Goal: Ask a question

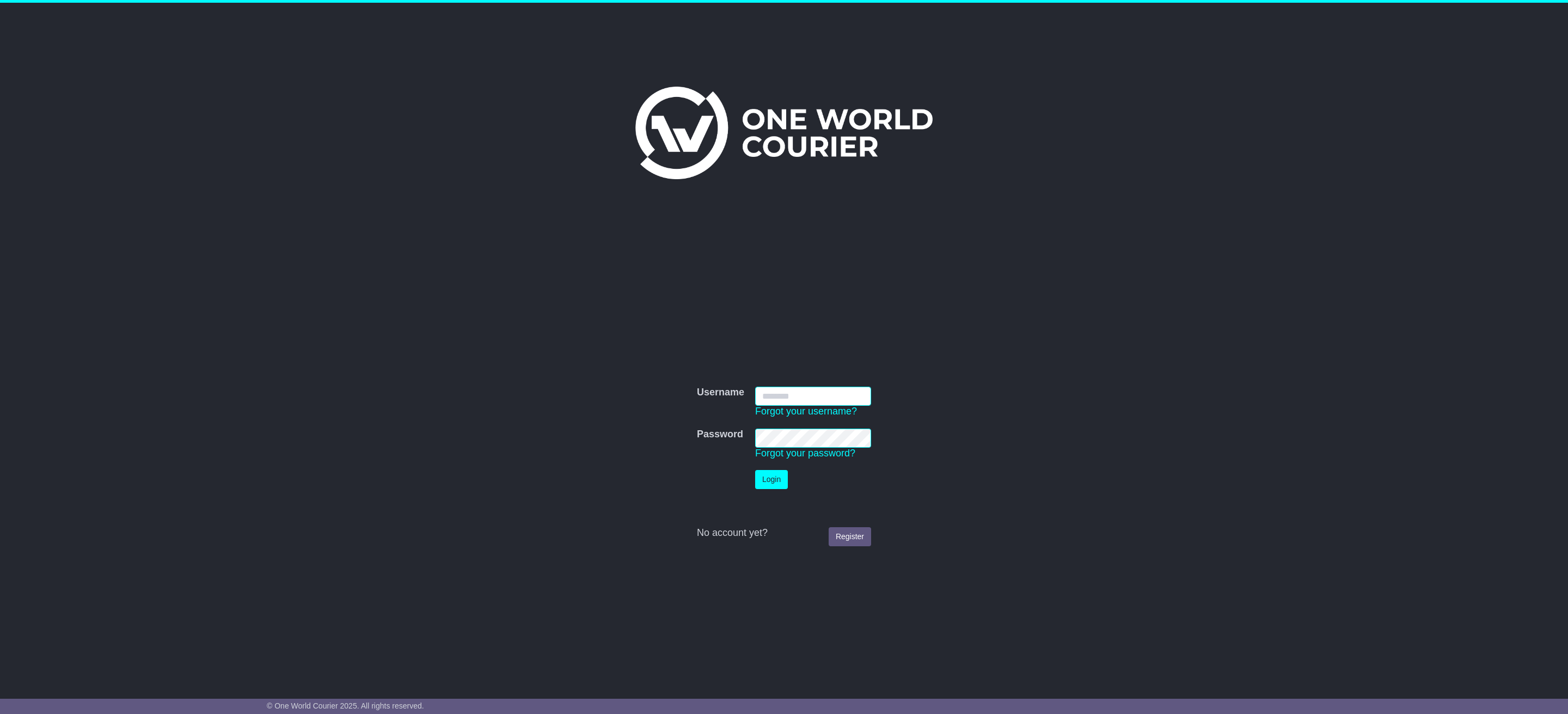
type input "**********"
click at [777, 472] on button "Login" at bounding box center [772, 479] width 33 height 19
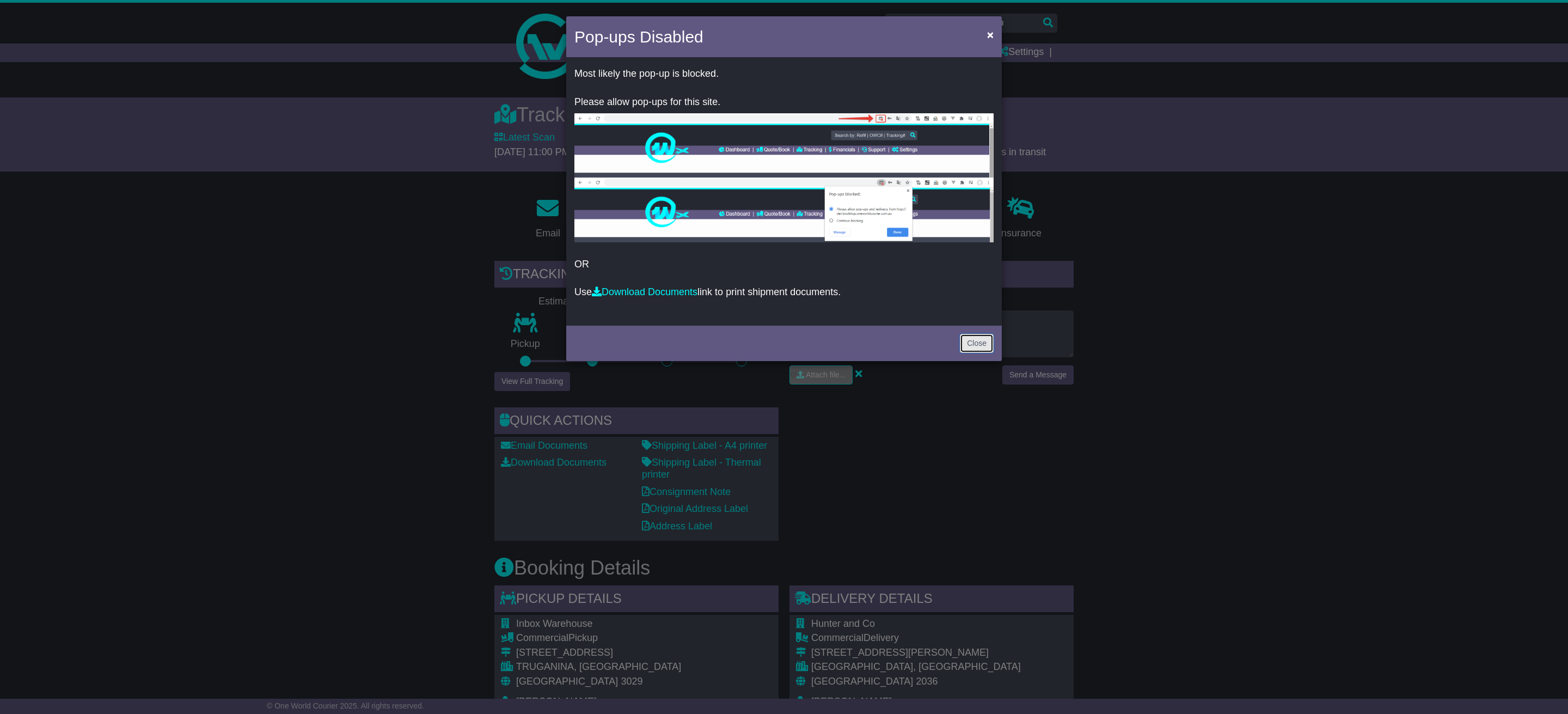
click at [977, 347] on link "Close" at bounding box center [976, 343] width 33 height 19
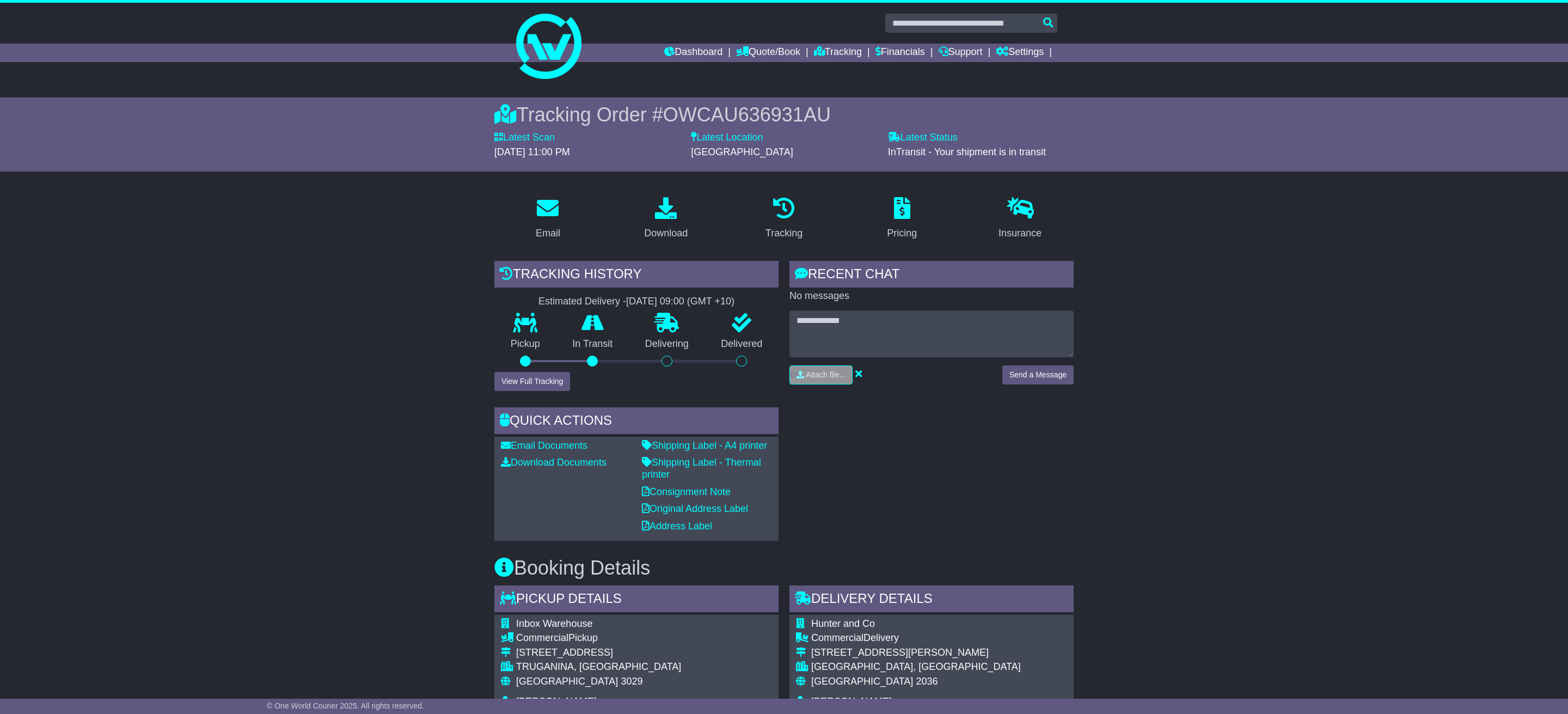
drag, startPoint x: 1292, startPoint y: 393, endPoint x: 1245, endPoint y: 373, distance: 51.1
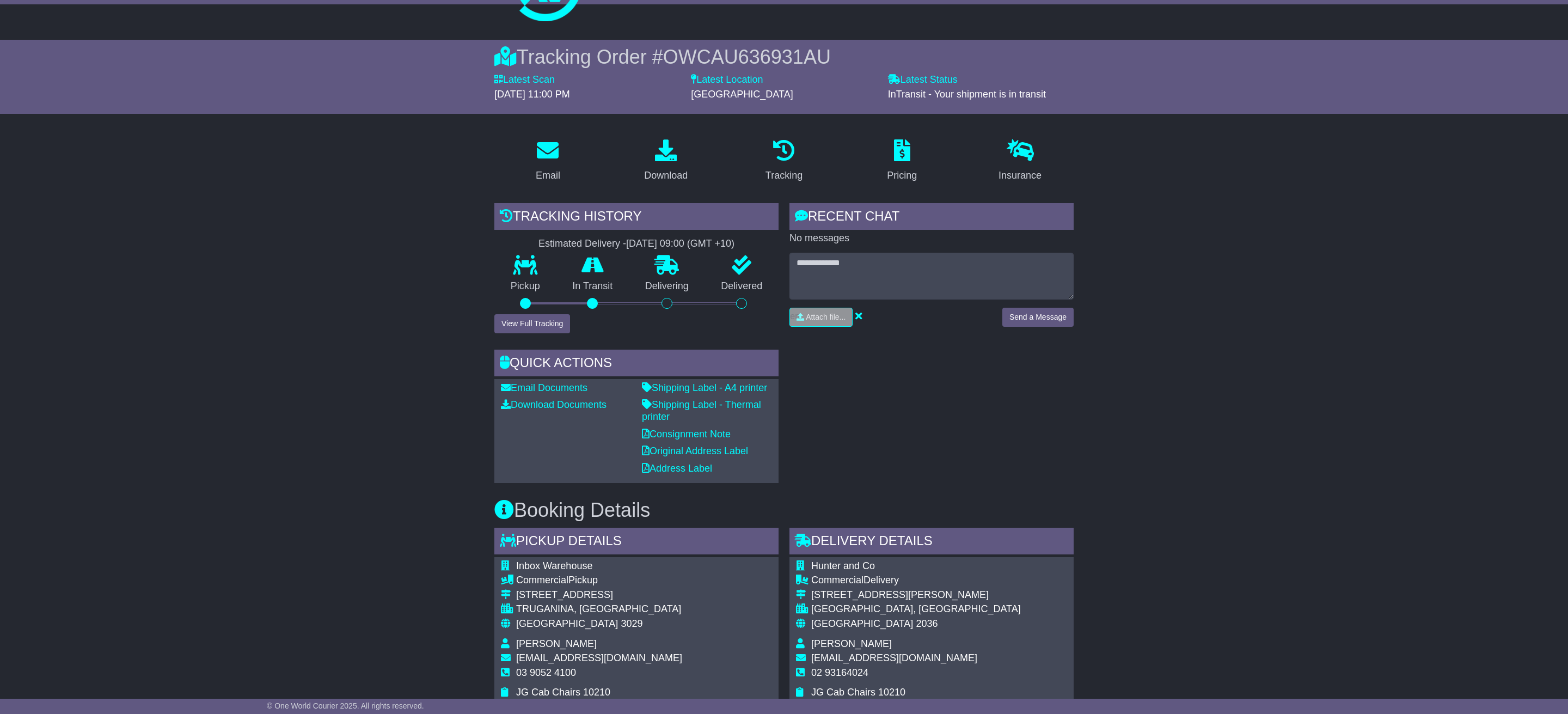
scroll to position [356, 0]
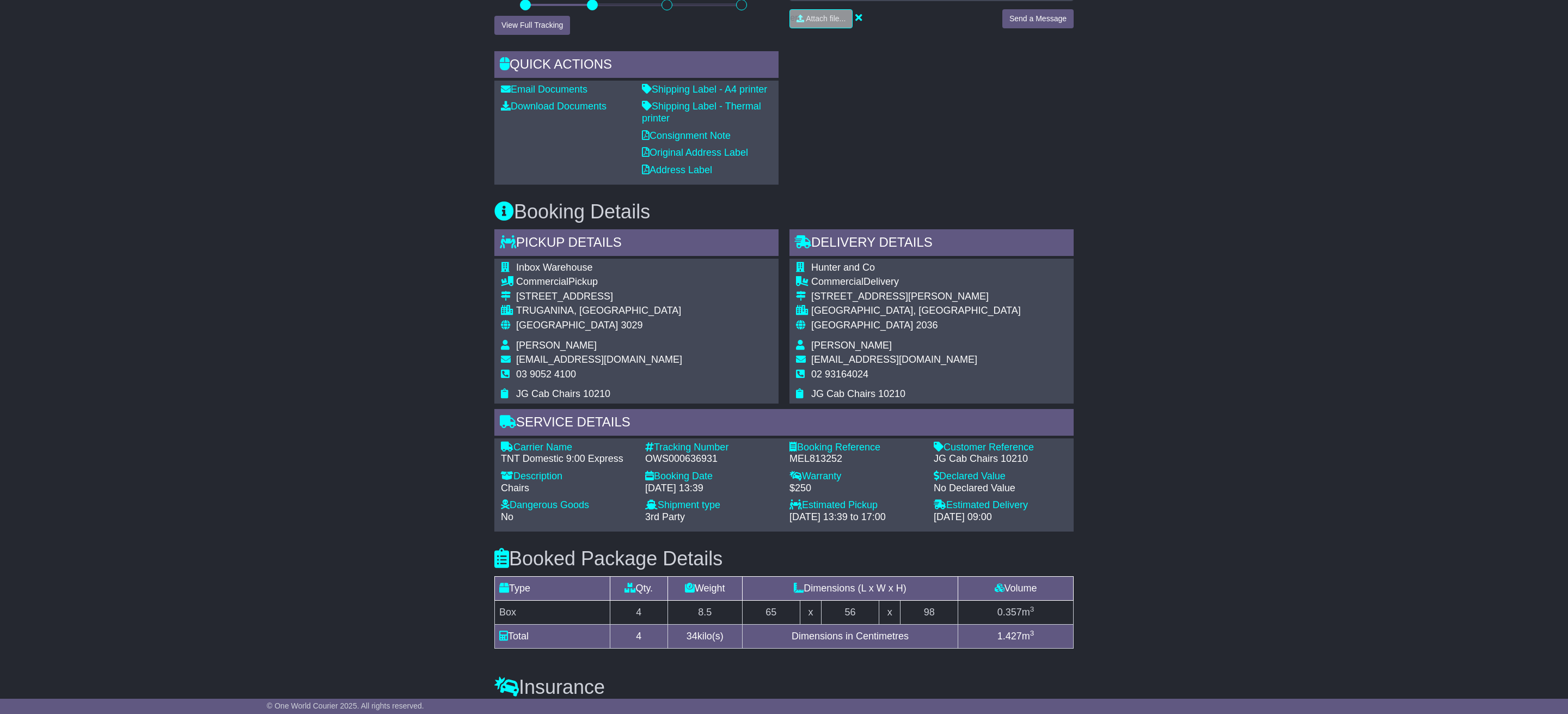
click at [695, 462] on div "OWS000636931" at bounding box center [712, 459] width 133 height 12
copy div "OWS000636931"
drag, startPoint x: 1328, startPoint y: 152, endPoint x: 1178, endPoint y: 33, distance: 191.5
click at [1304, 139] on div "Email Download Tracking Pricing Insurance" at bounding box center [784, 377] width 1568 height 1090
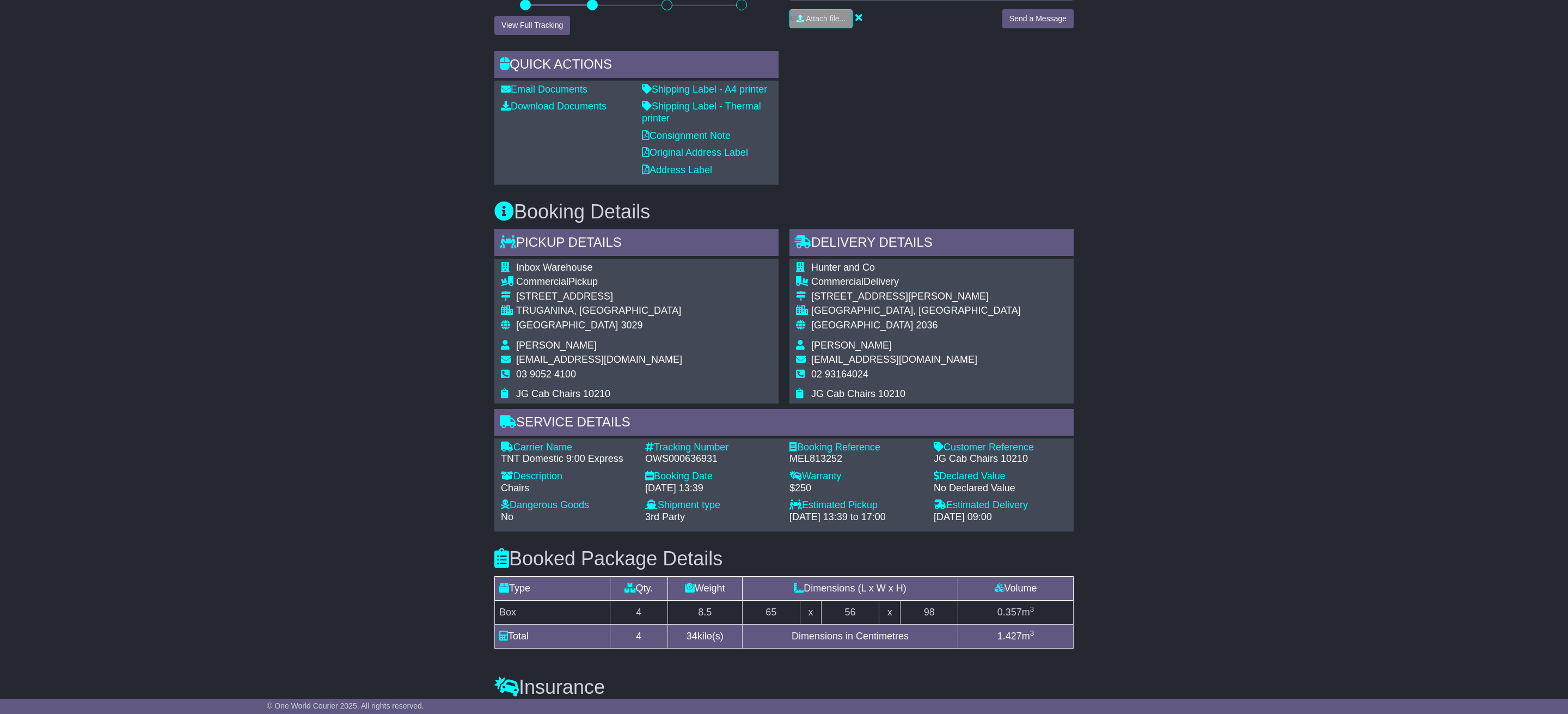
scroll to position [0, 0]
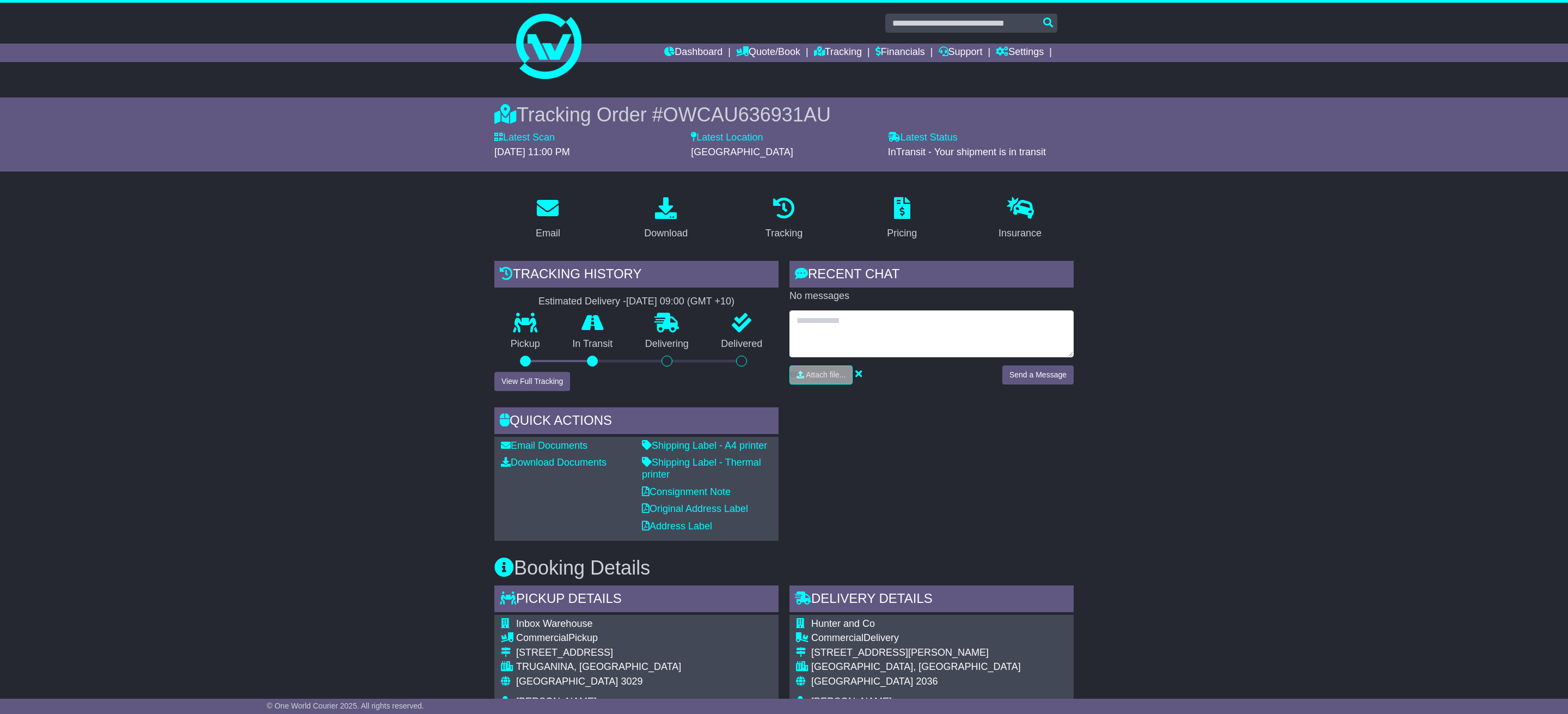
click at [872, 324] on textarea at bounding box center [931, 334] width 284 height 47
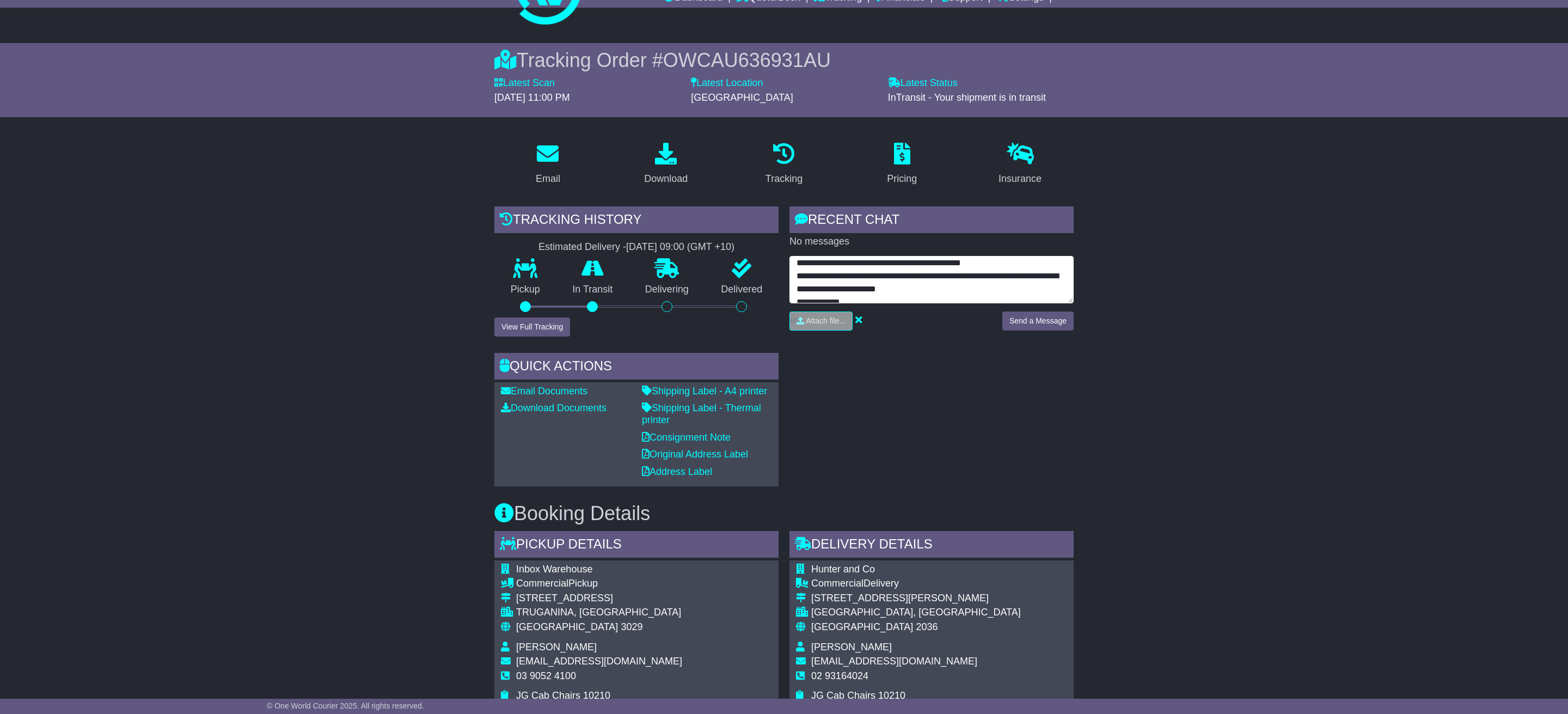
scroll to position [27, 0]
drag, startPoint x: 900, startPoint y: 271, endPoint x: 885, endPoint y: 272, distance: 15.0
click at [880, 274] on textarea "**********" at bounding box center [931, 279] width 284 height 47
type textarea "**********"
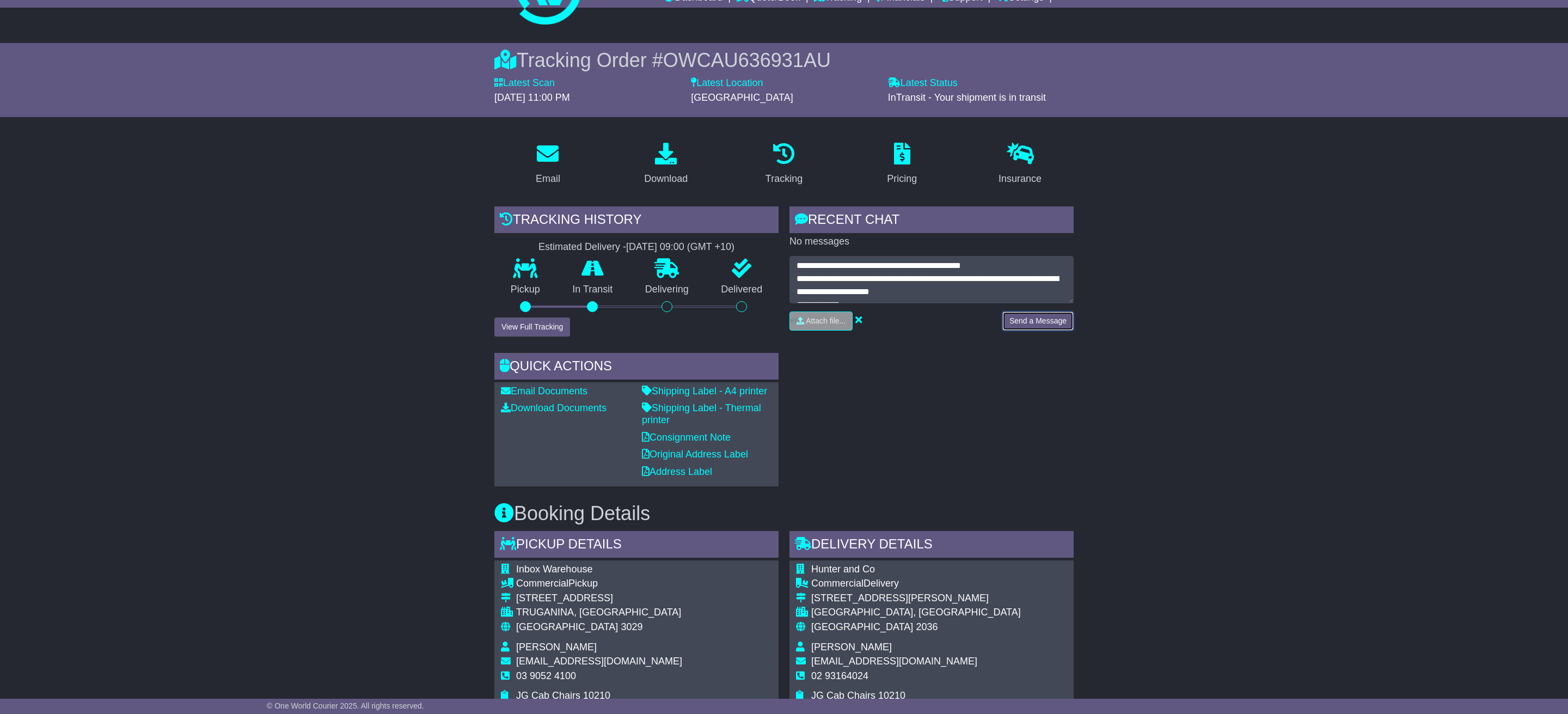
click at [1026, 317] on button "Send a Message" at bounding box center [1038, 321] width 71 height 19
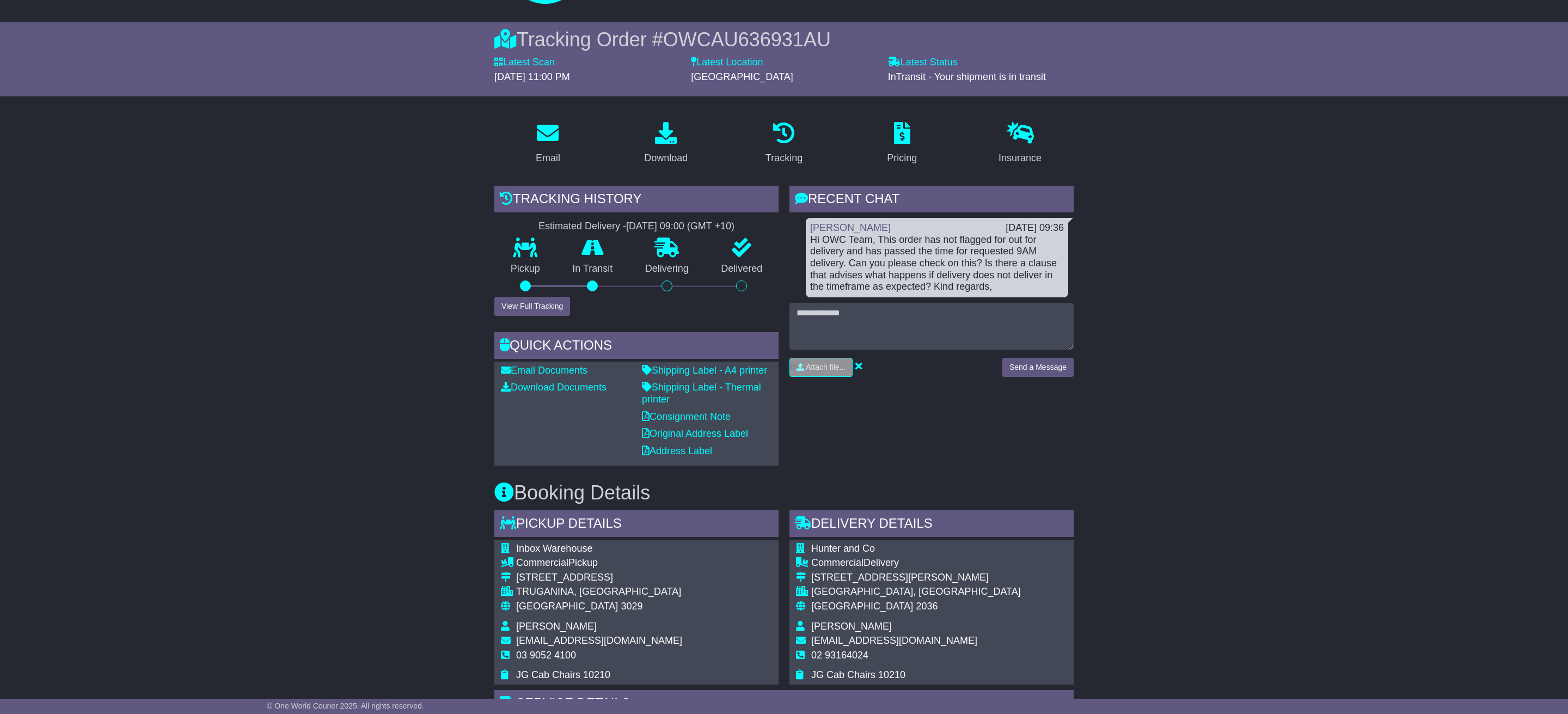
click at [1253, 351] on div "Email Download Tracking Pricing Insurance" at bounding box center [784, 657] width 1568 height 1090
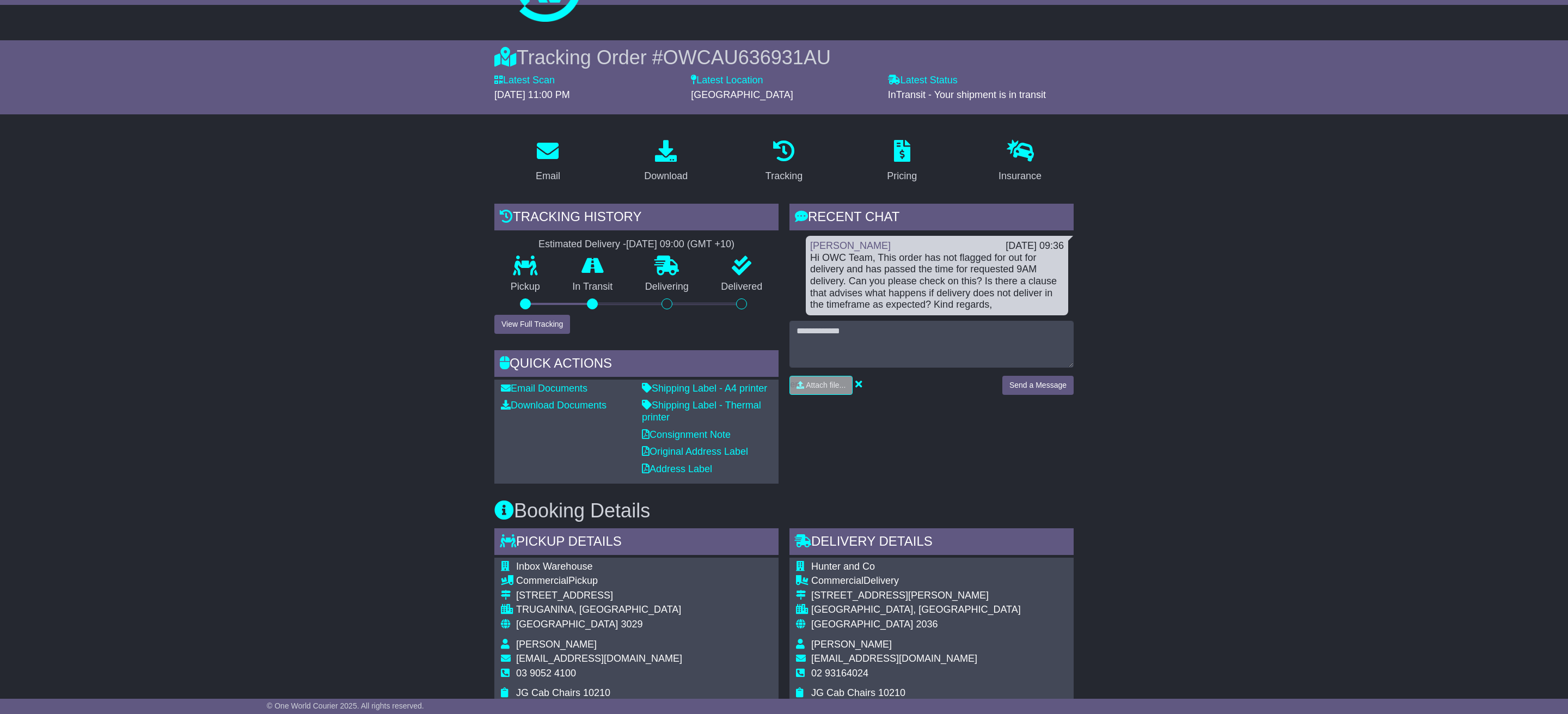
scroll to position [0, 0]
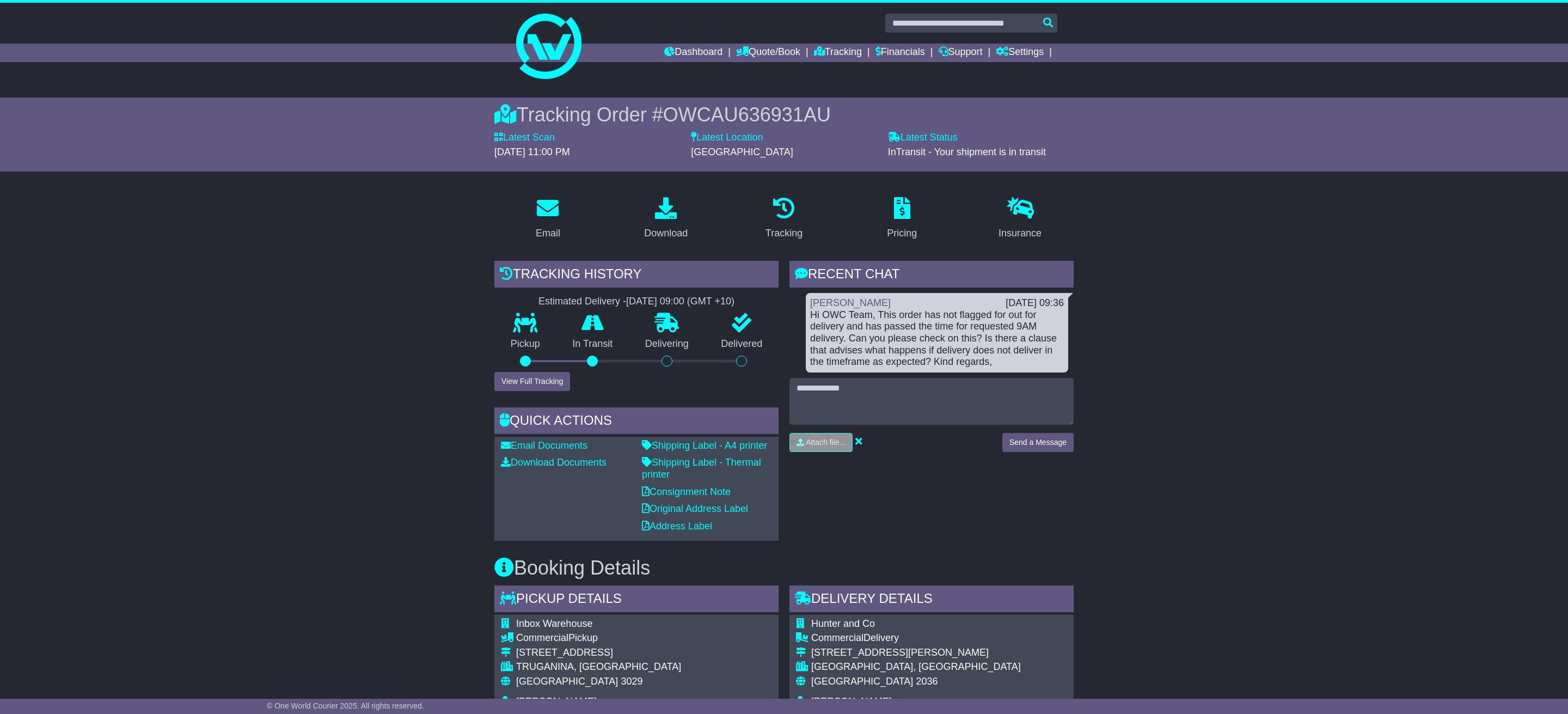
drag, startPoint x: 1241, startPoint y: 441, endPoint x: 1212, endPoint y: 436, distance: 29.4
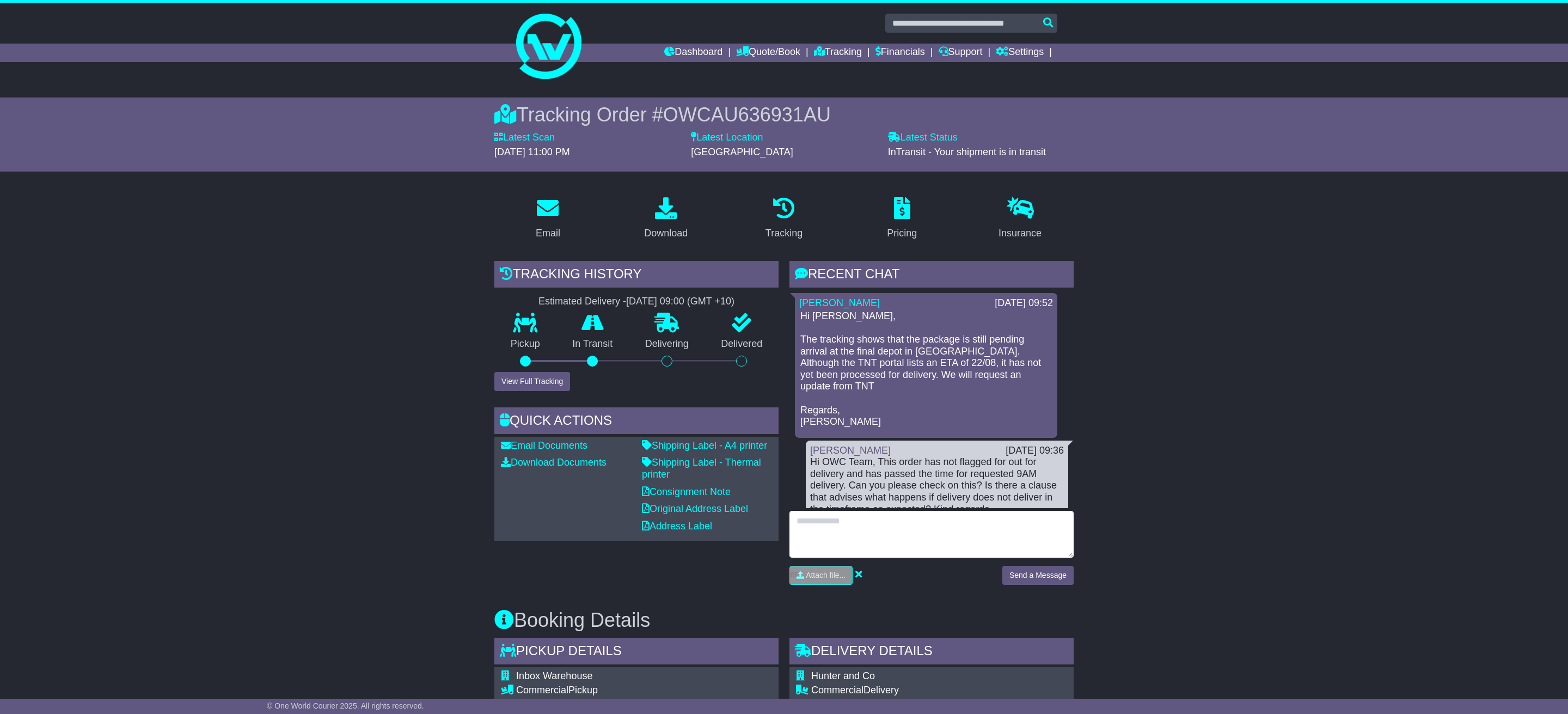
click at [966, 534] on textarea at bounding box center [931, 534] width 284 height 47
type textarea "*"
click at [831, 551] on textarea "**********" at bounding box center [931, 534] width 284 height 47
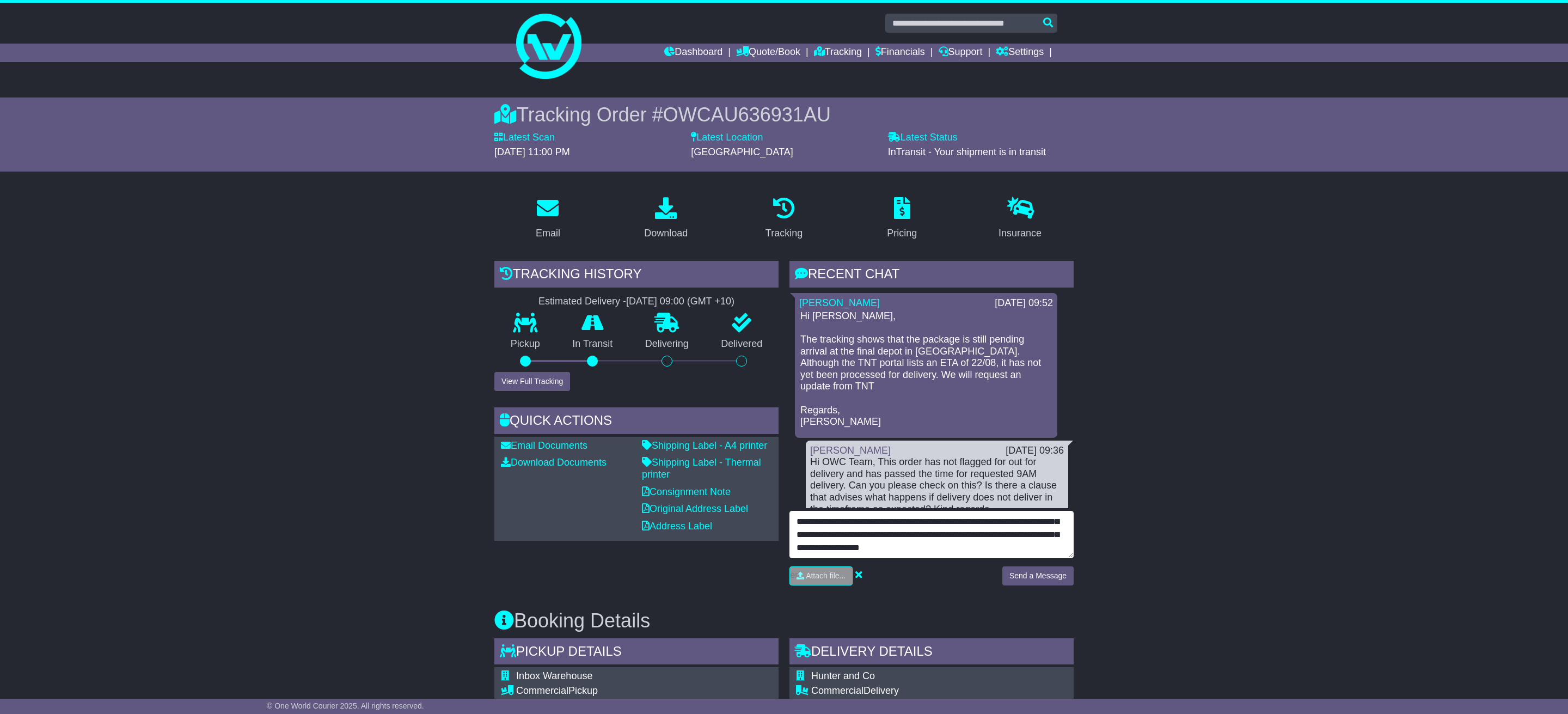
drag, startPoint x: 1013, startPoint y: 548, endPoint x: 809, endPoint y: 544, distance: 204.0
click at [809, 544] on textarea "**********" at bounding box center [931, 534] width 284 height 47
click at [831, 546] on textarea "**********" at bounding box center [931, 534] width 284 height 47
type textarea "**********"
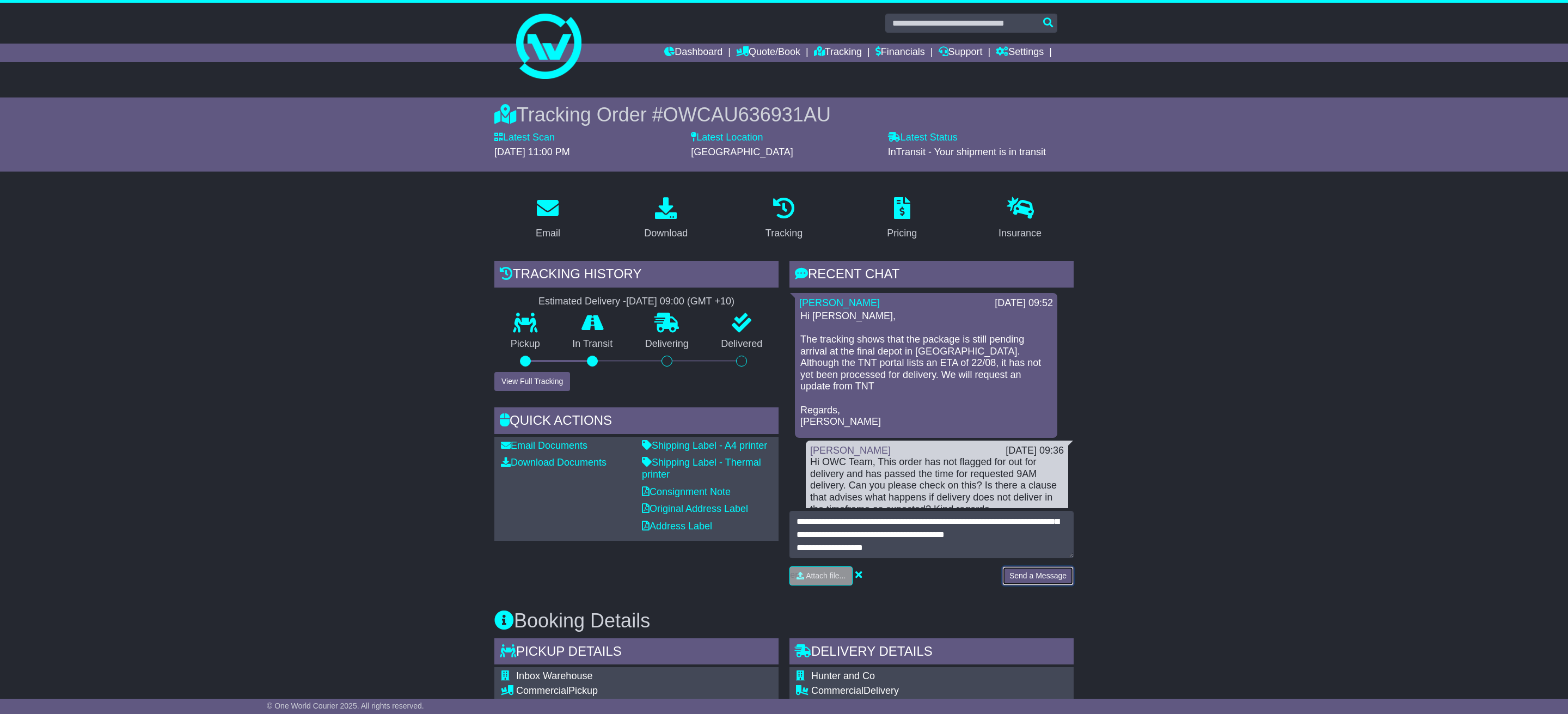
click at [1039, 575] on button "Send a Message" at bounding box center [1038, 575] width 71 height 19
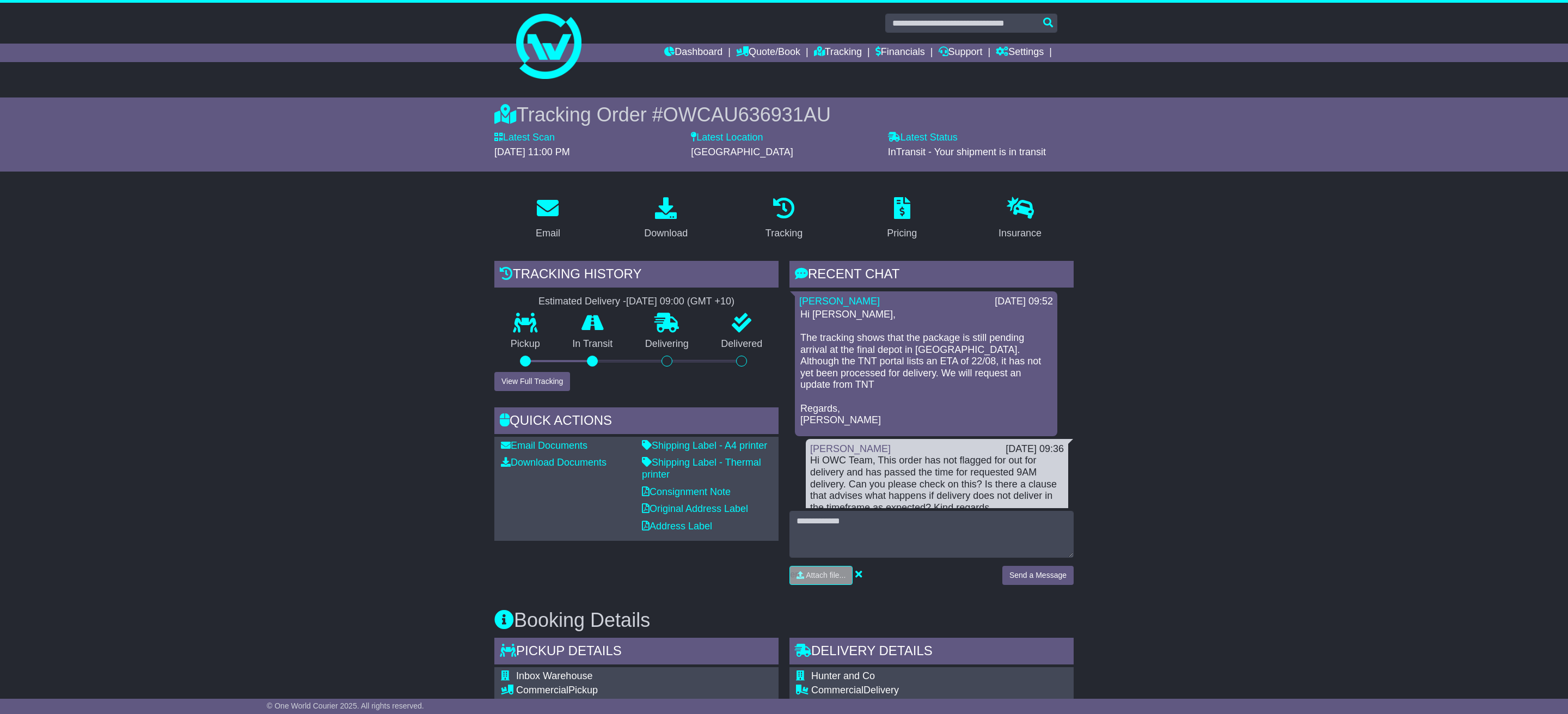
scroll to position [0, 0]
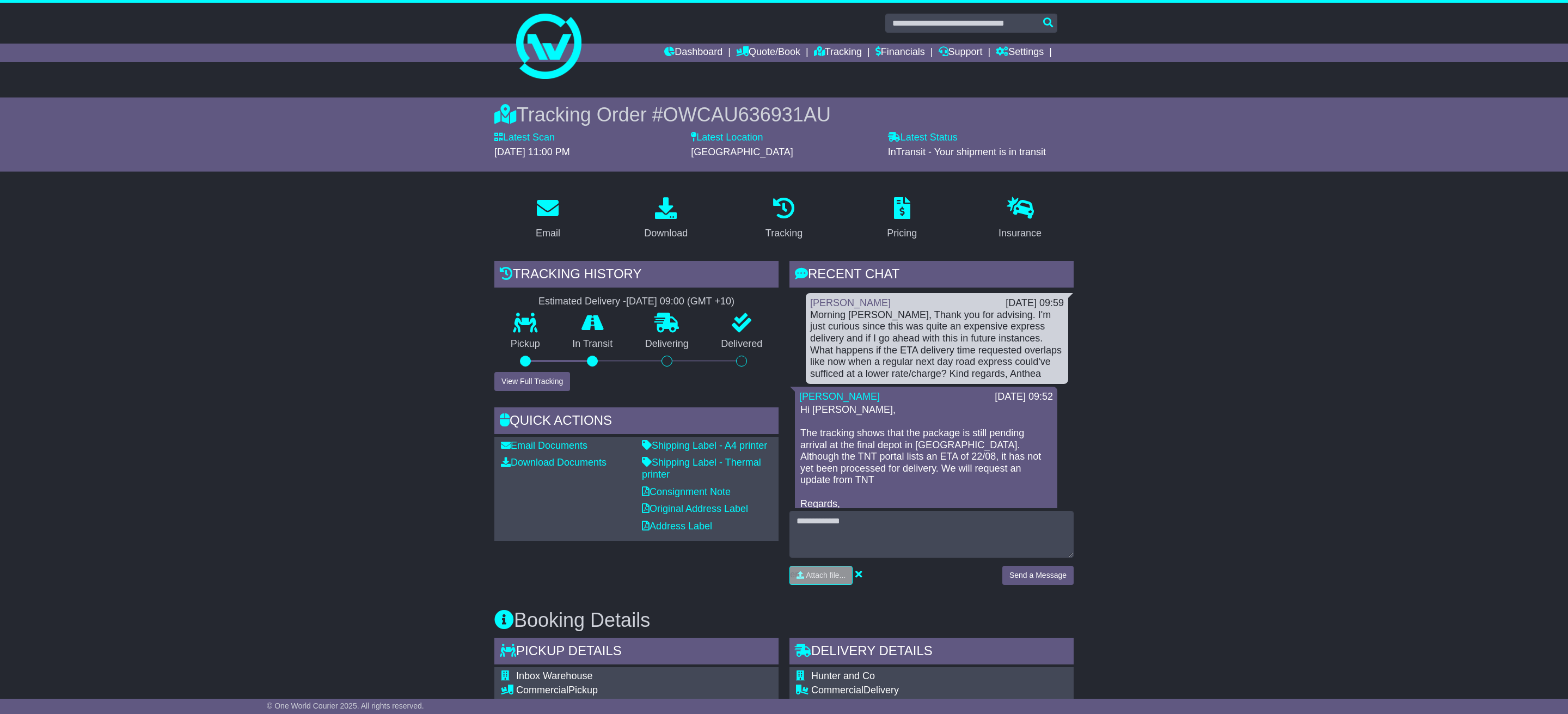
drag, startPoint x: 1415, startPoint y: 357, endPoint x: 786, endPoint y: 163, distance: 658.2
click at [723, 62] on link at bounding box center [784, 46] width 558 height 87
click at [644, 41] on link at bounding box center [784, 46] width 558 height 87
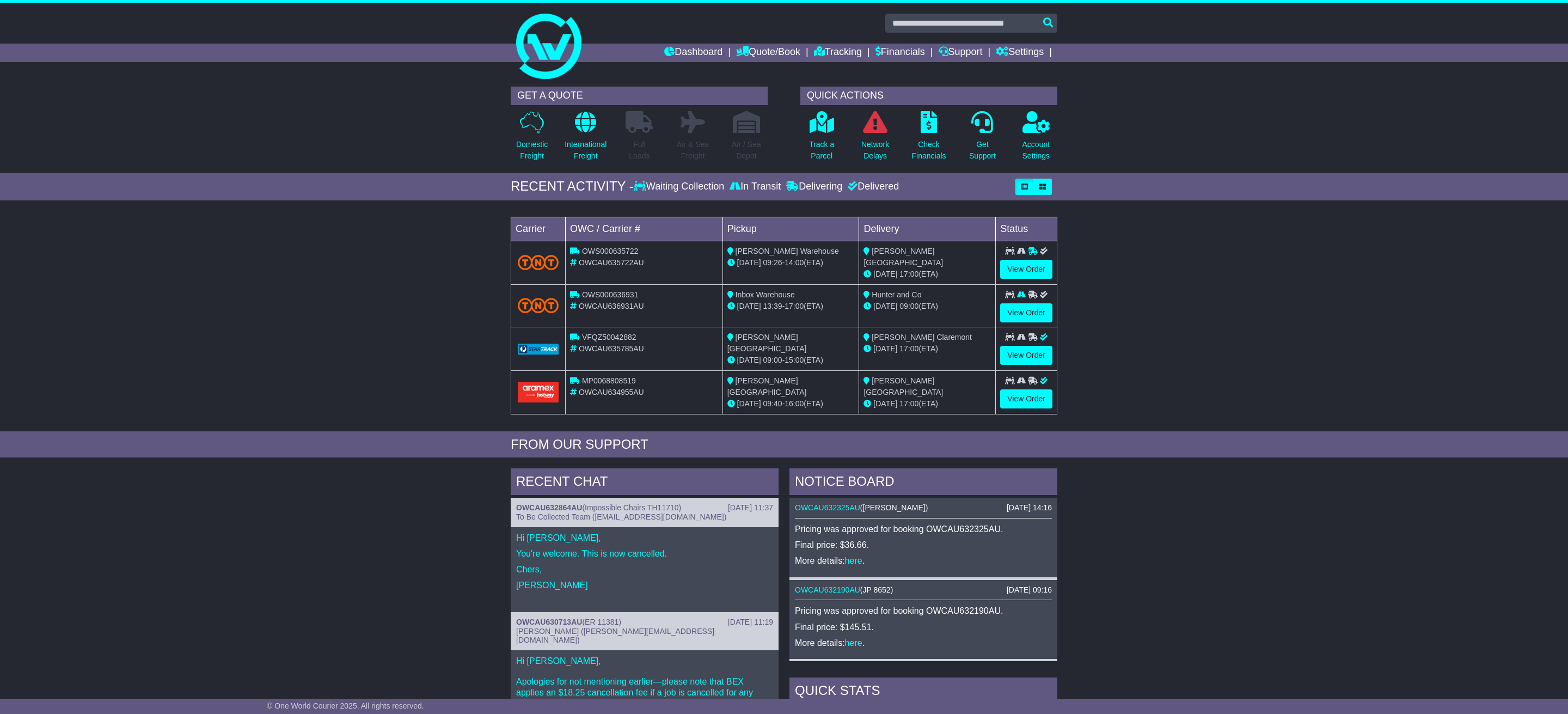
drag, startPoint x: 327, startPoint y: 269, endPoint x: 371, endPoint y: 1, distance: 271.6
click at [343, 233] on div "Loading... No bookings found Carrier OWC / Carrier # Pickup Delivery Status OWS…" at bounding box center [784, 318] width 1568 height 225
drag, startPoint x: 1242, startPoint y: 256, endPoint x: 1152, endPoint y: 406, distance: 174.9
click at [1241, 257] on div "Loading... No bookings found Carrier OWC / Carrier # Pickup Delivery Status OWS…" at bounding box center [784, 318] width 1568 height 225
drag, startPoint x: 1261, startPoint y: 315, endPoint x: 1008, endPoint y: 62, distance: 357.8
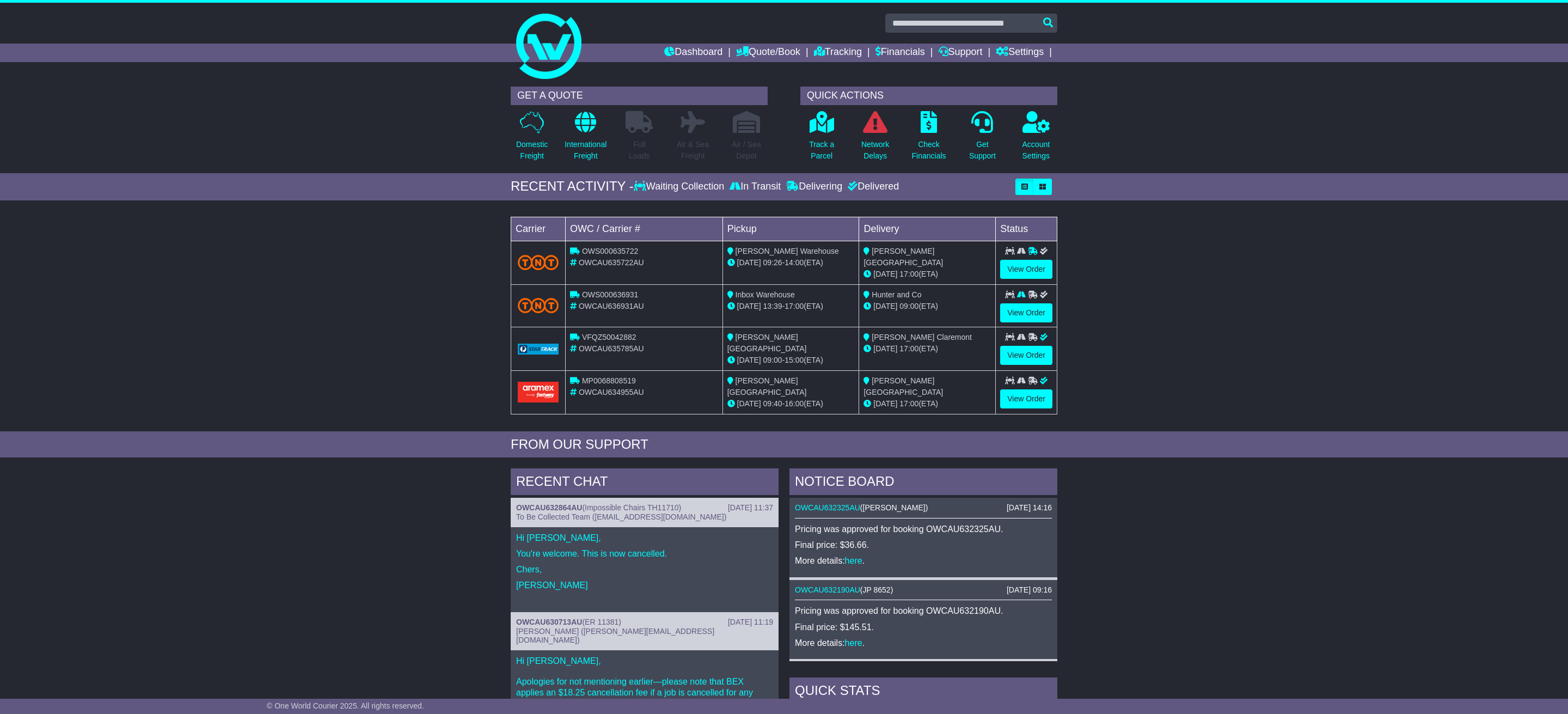
click at [1254, 311] on div "Loading... No bookings found Carrier OWC / Carrier # Pickup Delivery Status OWS…" at bounding box center [784, 318] width 1568 height 225
click at [817, 49] on link "Tracking" at bounding box center [838, 53] width 48 height 18
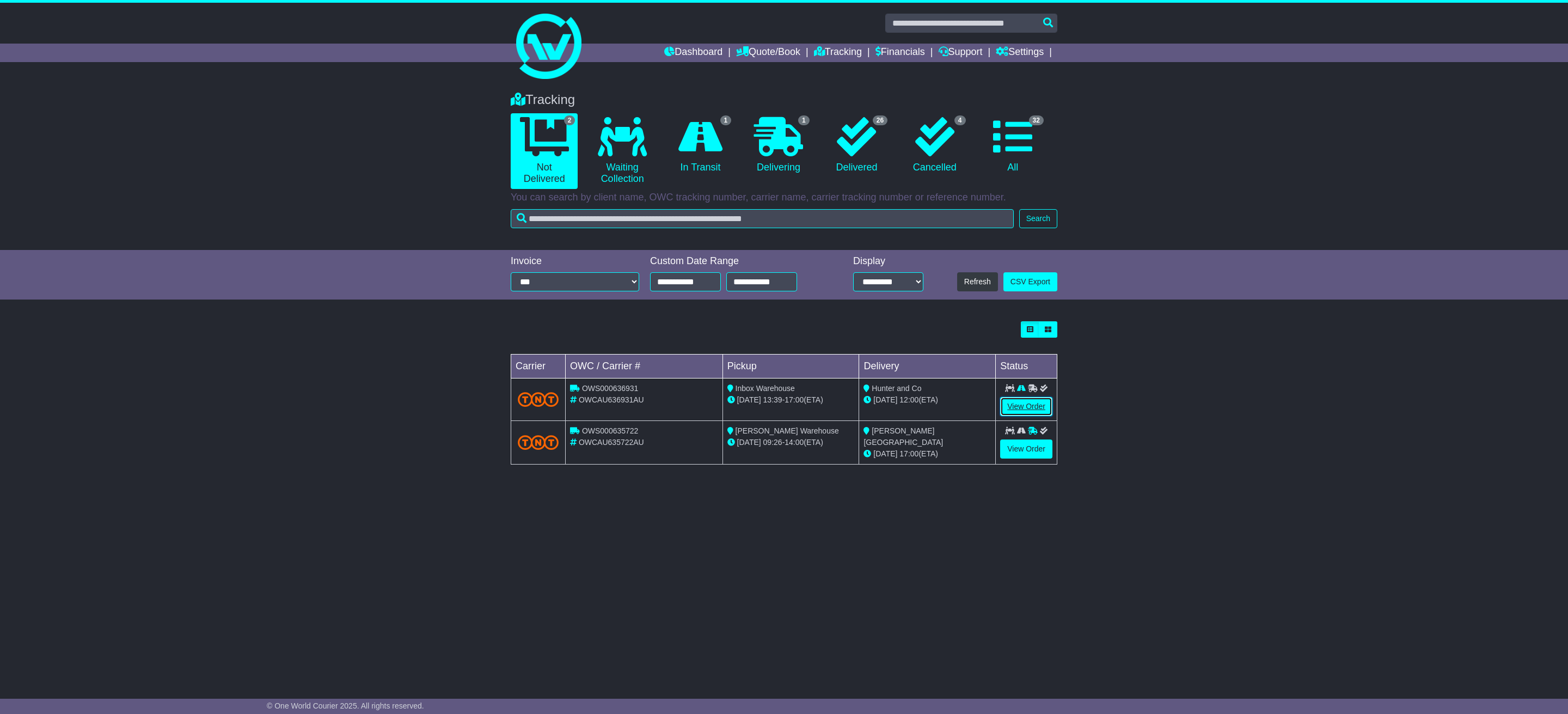
click at [1018, 408] on link "View Order" at bounding box center [1026, 406] width 52 height 19
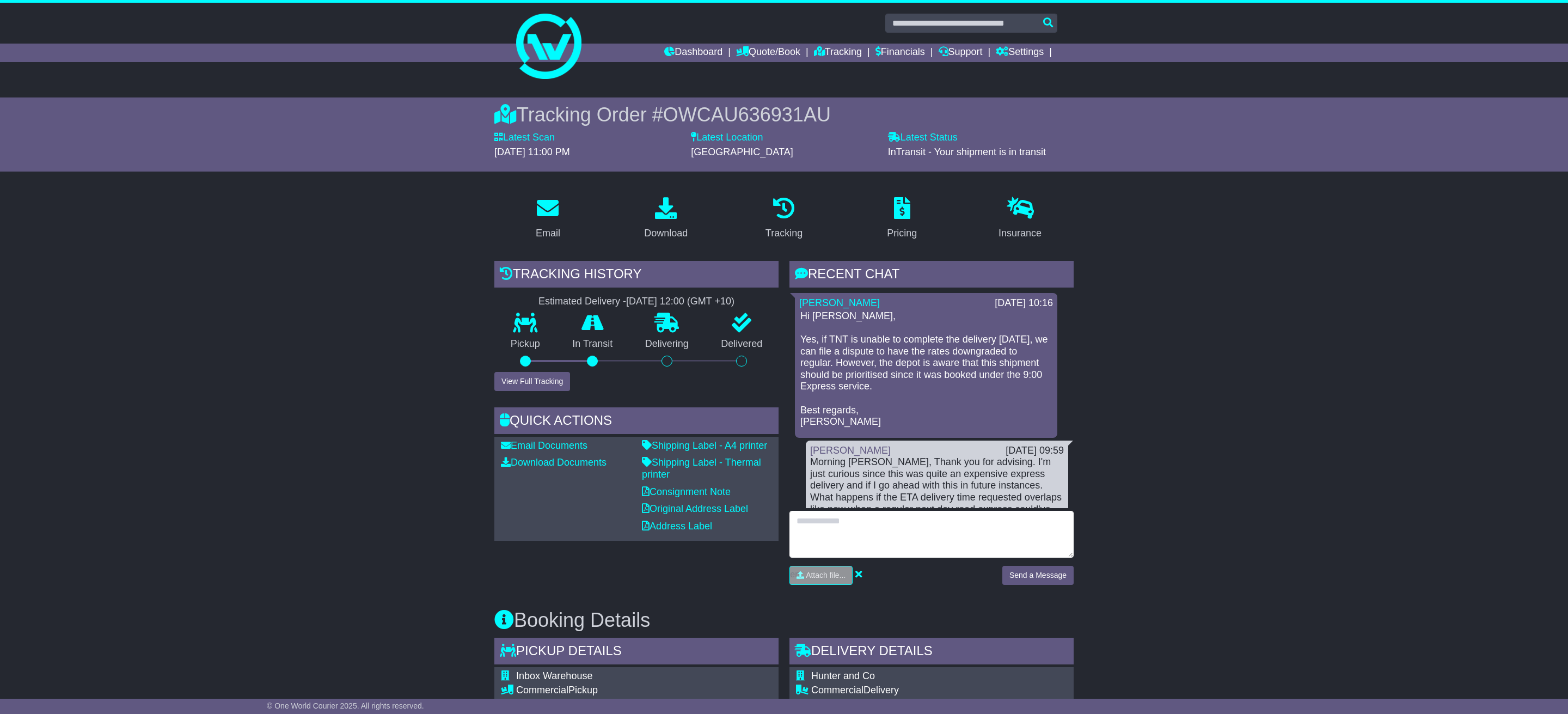
drag, startPoint x: 910, startPoint y: 530, endPoint x: 901, endPoint y: 453, distance: 77.5
click at [909, 525] on textarea at bounding box center [931, 534] width 284 height 47
type textarea "**********"
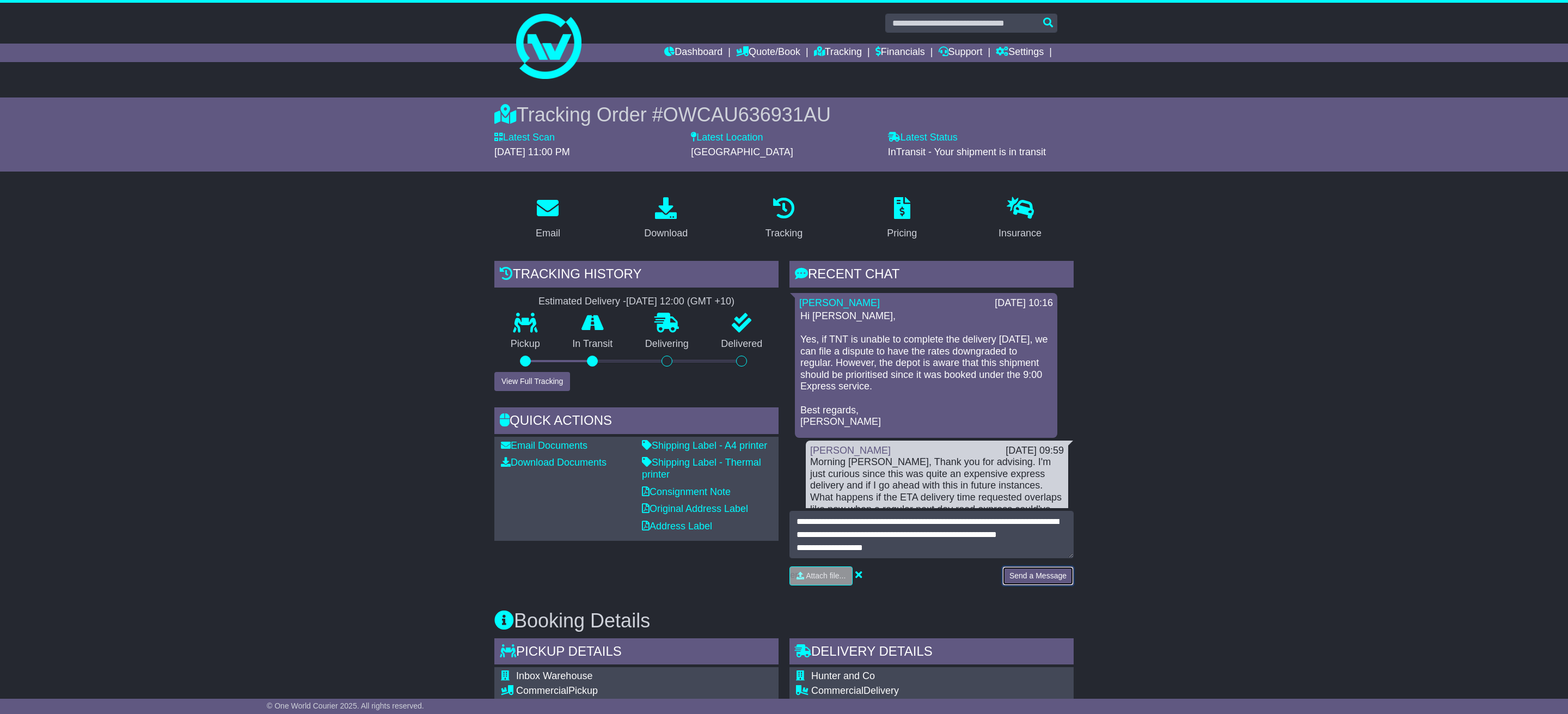
click at [1021, 580] on button "Send a Message" at bounding box center [1038, 575] width 71 height 19
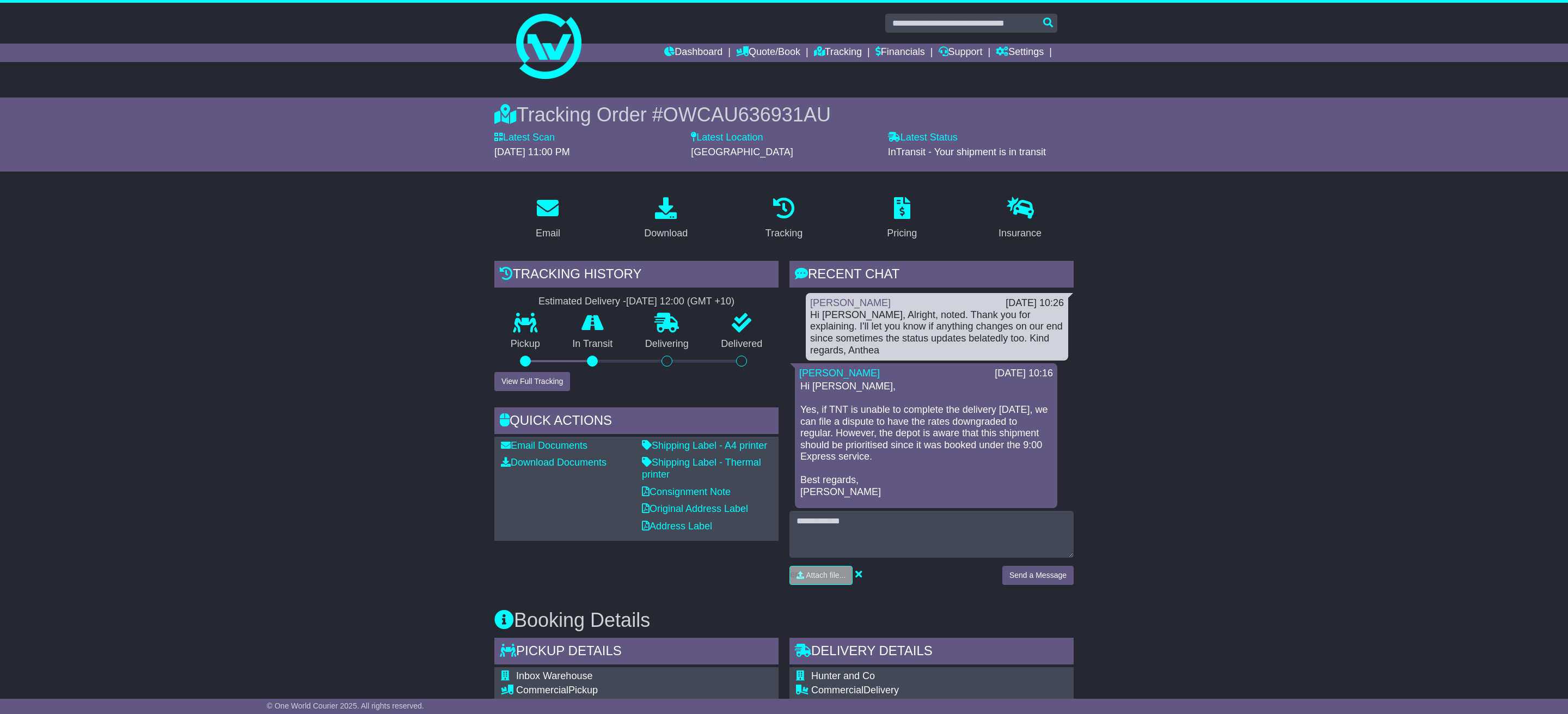
drag, startPoint x: 328, startPoint y: 431, endPoint x: 338, endPoint y: 426, distance: 11.2
